Goal: Information Seeking & Learning: Learn about a topic

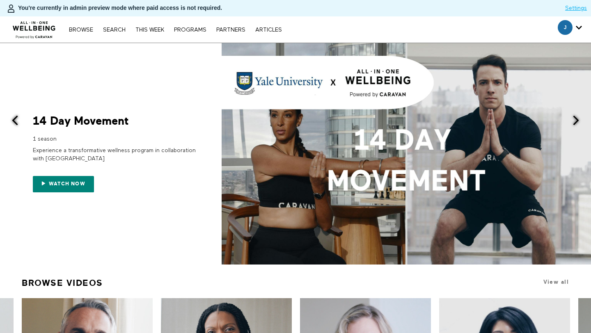
click at [275, 34] on div "Browse Search THIS WEEK PROGRAMS PARTNERS ARTICLES Subscribe Account settings M…" at bounding box center [203, 29] width 406 height 26
click at [269, 28] on link "ARTICLES" at bounding box center [268, 30] width 35 height 6
click at [267, 28] on link "ARTICLES" at bounding box center [268, 30] width 35 height 6
click at [113, 36] on div "Browse Search THIS WEEK PROGRAMS PARTNERS ARTICLES Subscribe Account settings M…" at bounding box center [203, 29] width 406 height 26
click at [113, 32] on link "Search" at bounding box center [114, 30] width 31 height 6
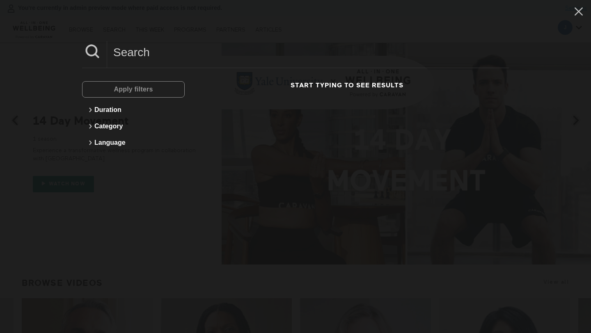
click at [146, 46] on input at bounding box center [308, 52] width 402 height 23
paste input "Finding Your Voice At Work"
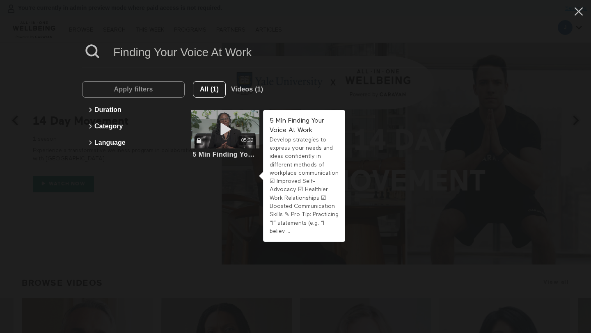
click at [243, 132] on div "05:32" at bounding box center [225, 129] width 69 height 39
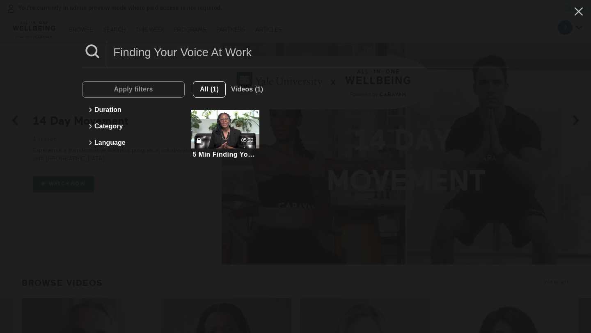
click at [169, 50] on input "Finding Your Voice At Work" at bounding box center [308, 52] width 402 height 23
paste input "Building Confidence For Networking & Work Events"
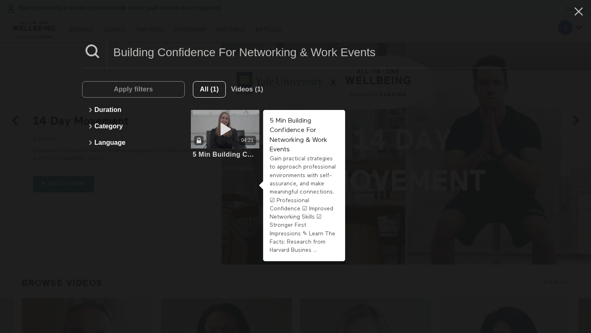
click at [239, 138] on div "04:21" at bounding box center [247, 140] width 18 height 9
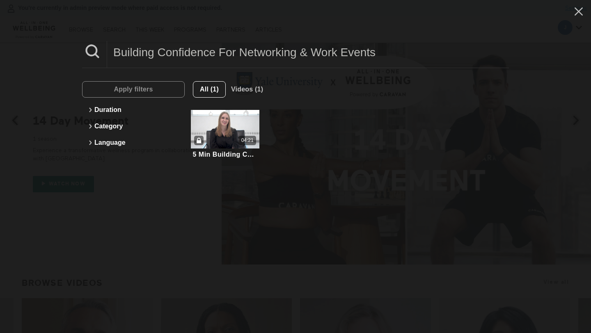
click at [196, 62] on input "Building Confidence For Networking & Work Events" at bounding box center [308, 52] width 402 height 23
paste input "Supporting Neurodiversity In The Workplace"
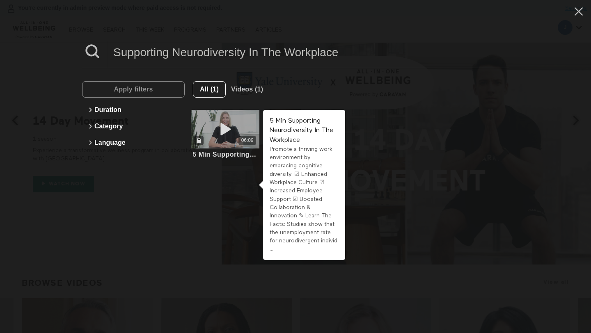
click at [210, 143] on div "06:09" at bounding box center [225, 140] width 69 height 9
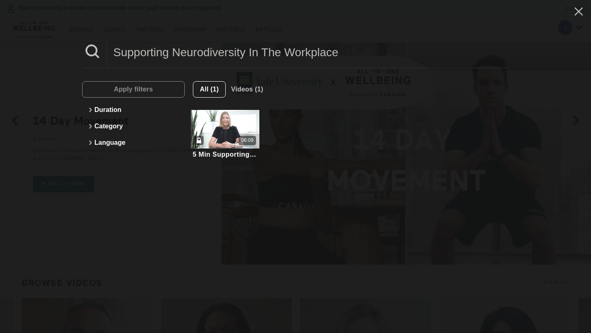
click at [188, 52] on input "Supporting Neurodiversity In The Workplace" at bounding box center [308, 52] width 402 height 23
paste input "Framing Your Needs In Negotiation"
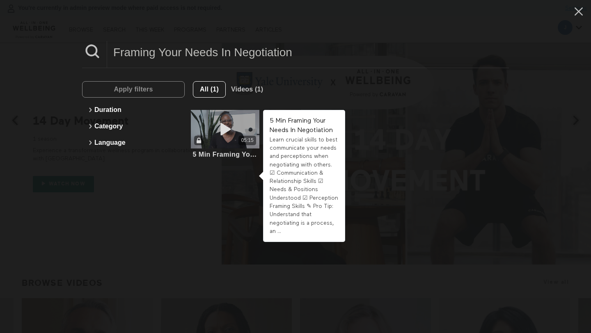
click at [235, 126] on icon at bounding box center [225, 129] width 25 height 14
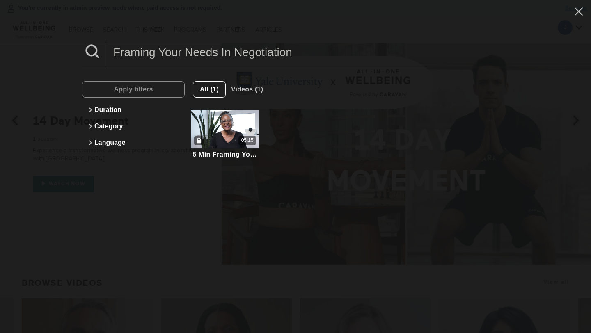
click at [189, 51] on input "Framing Your Needs In Negotiation" at bounding box center [308, 52] width 402 height 23
paste input "How To Interrupt An Anxiety Spiral"
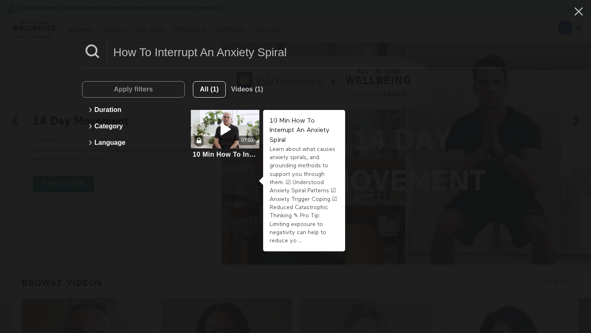
click at [229, 135] on icon at bounding box center [225, 129] width 25 height 14
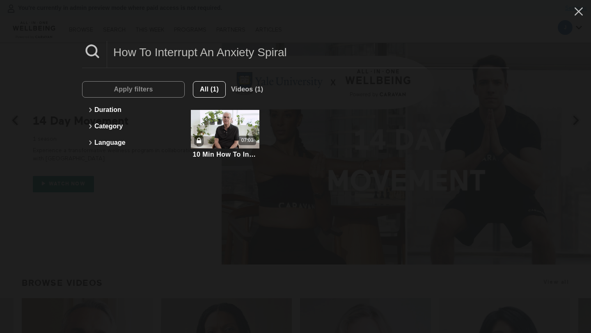
click at [148, 48] on input "How To Interrupt An Anxiety Spiral" at bounding box center [308, 52] width 402 height 23
click at [148, 49] on input "How To Interrupt An Anxiety Spiral" at bounding box center [308, 52] width 402 height 23
paste input "A Feedback Conversation"
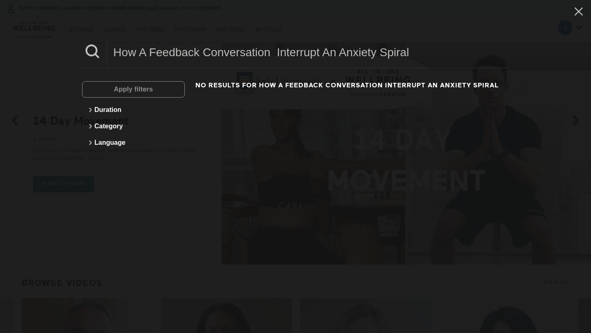
click at [190, 55] on input "How A Feedback Conversation Interrupt An Anxiety Spiral" at bounding box center [308, 52] width 402 height 23
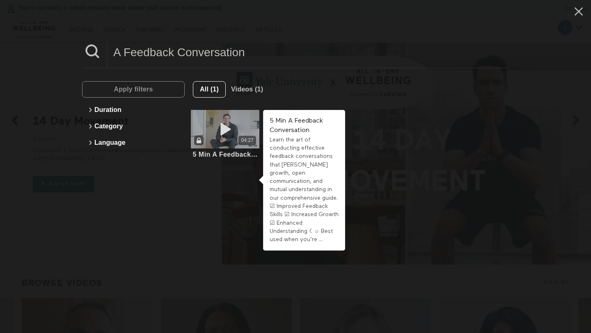
click at [234, 133] on icon at bounding box center [225, 129] width 25 height 14
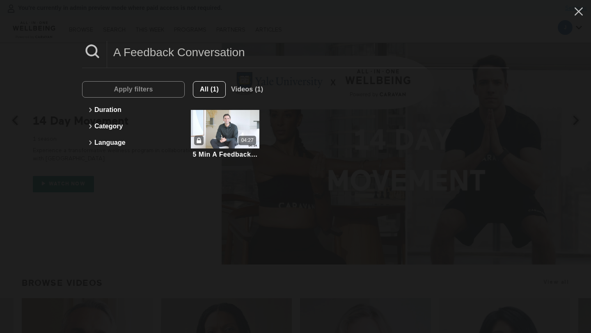
click at [172, 62] on input "A Feedback Conversation" at bounding box center [308, 52] width 402 height 23
paste input "Sustaining Long-Term Networking Success"
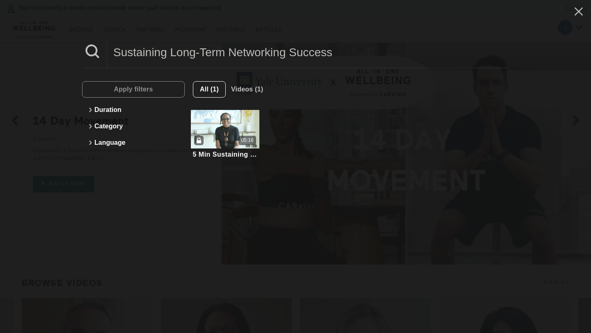
type input "Sustaining Long-Term Networking Success"
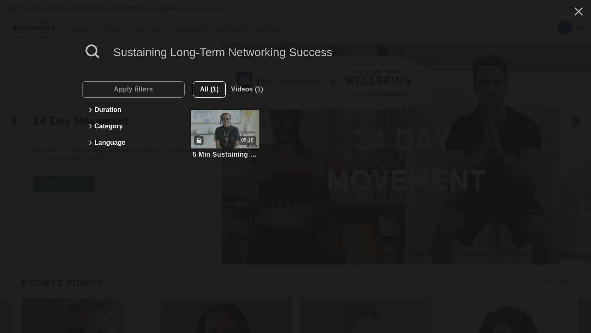
drag, startPoint x: 172, startPoint y: 62, endPoint x: 237, endPoint y: 136, distance: 98.6
click at [237, 136] on icon at bounding box center [225, 129] width 25 height 14
